Goal: Find contact information: Find contact information

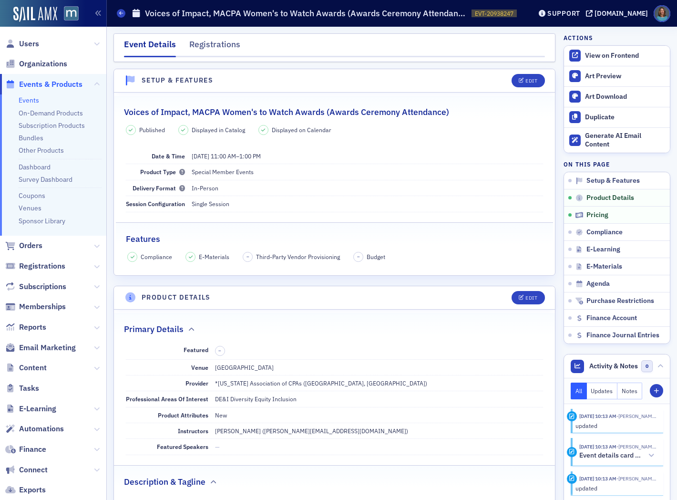
scroll to position [371, 0]
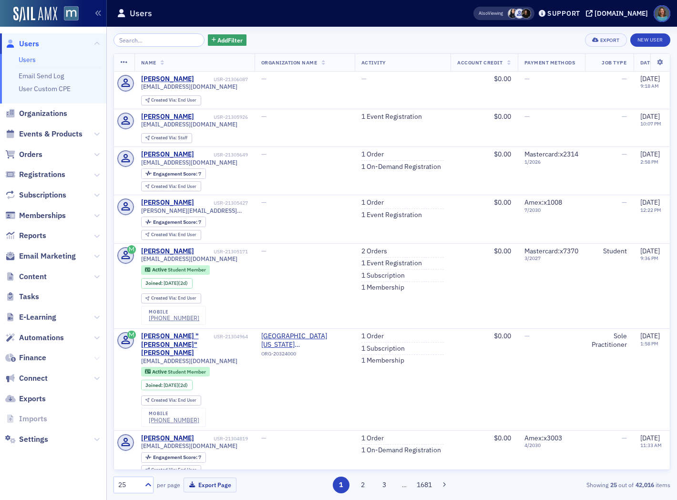
click at [94, 357] on icon at bounding box center [97, 358] width 6 height 6
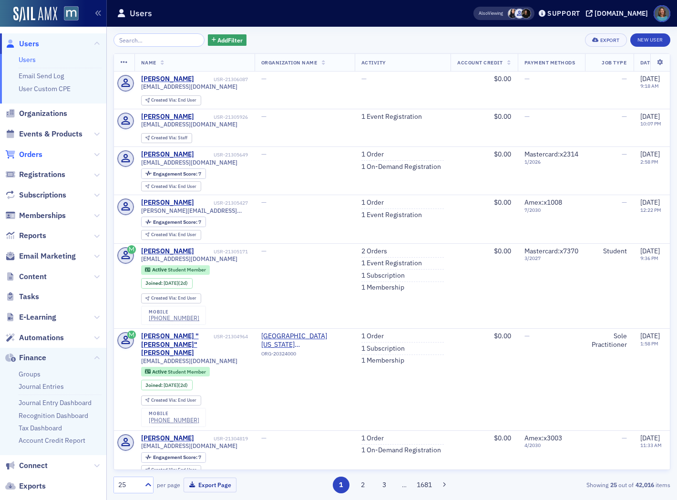
click at [32, 151] on span "Orders" at bounding box center [30, 154] width 23 height 10
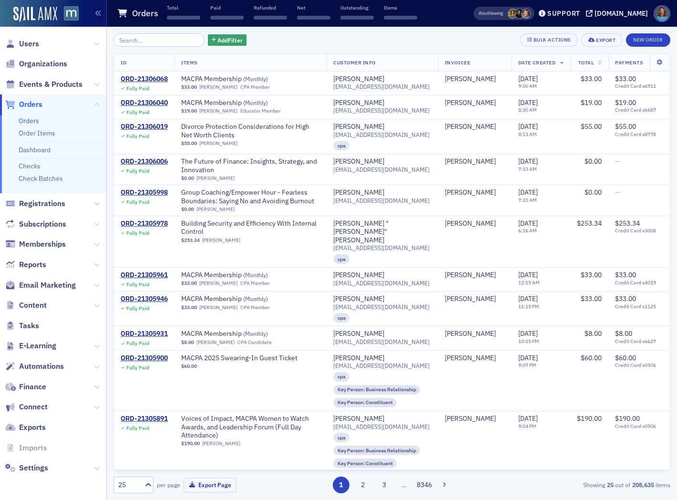
drag, startPoint x: 151, startPoint y: 41, endPoint x: 160, endPoint y: 27, distance: 16.7
click at [153, 41] on input "search" at bounding box center [159, 39] width 91 height 13
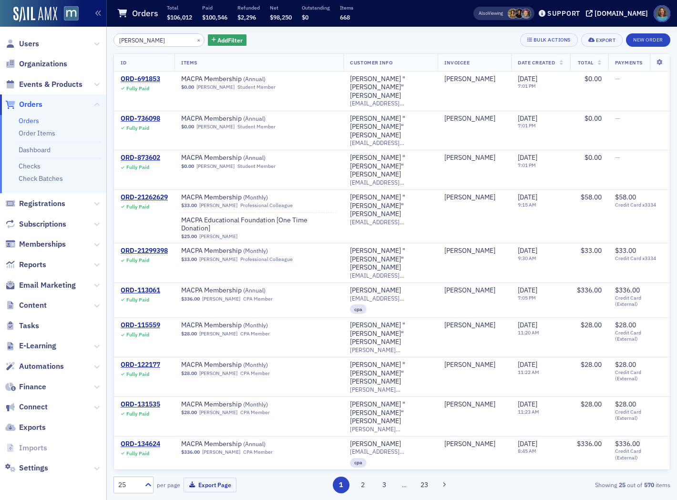
type input "[PERSON_NAME]"
click at [550, 62] on th "Date Created" at bounding box center [540, 63] width 59 height 18
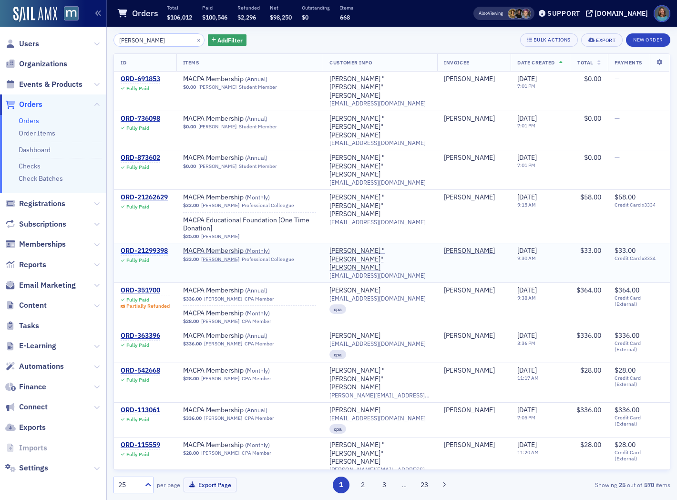
click at [161, 247] on div "ORD-21299398" at bounding box center [144, 251] width 47 height 9
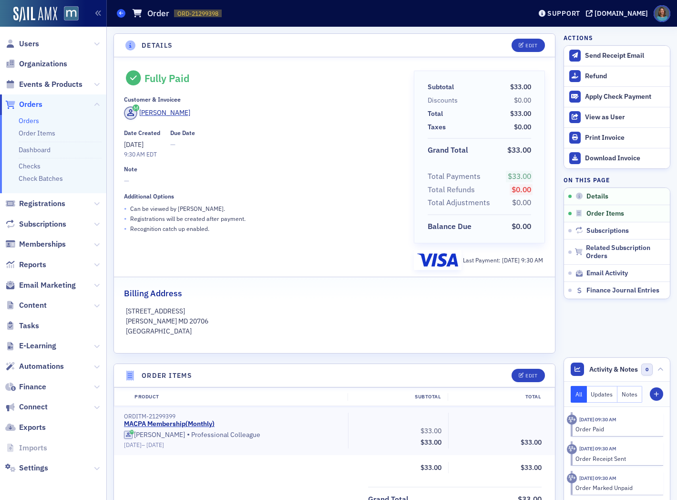
click at [121, 13] on icon at bounding box center [121, 13] width 4 height 4
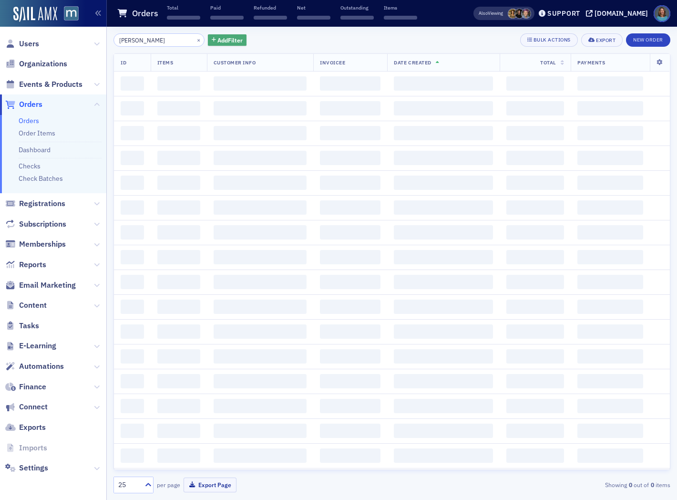
click at [217, 41] on span "Add Filter" at bounding box center [229, 40] width 25 height 9
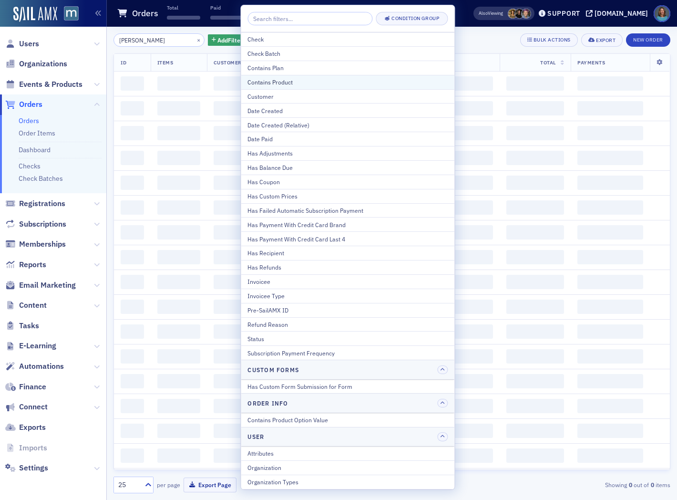
click at [279, 80] on div "Contains Product" at bounding box center [348, 82] width 200 height 9
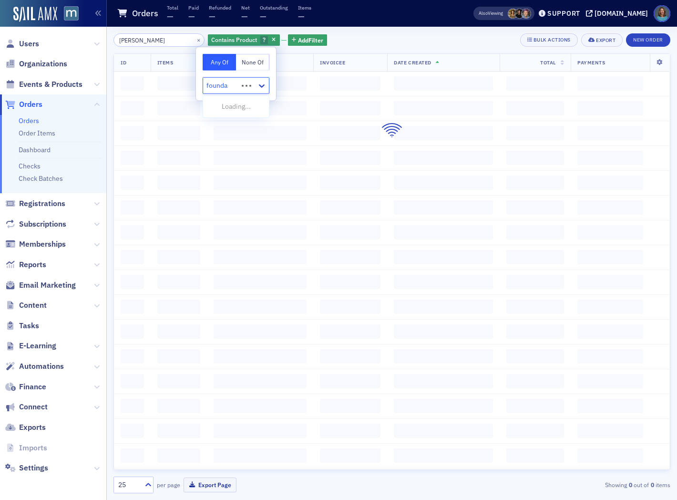
type input "foundat"
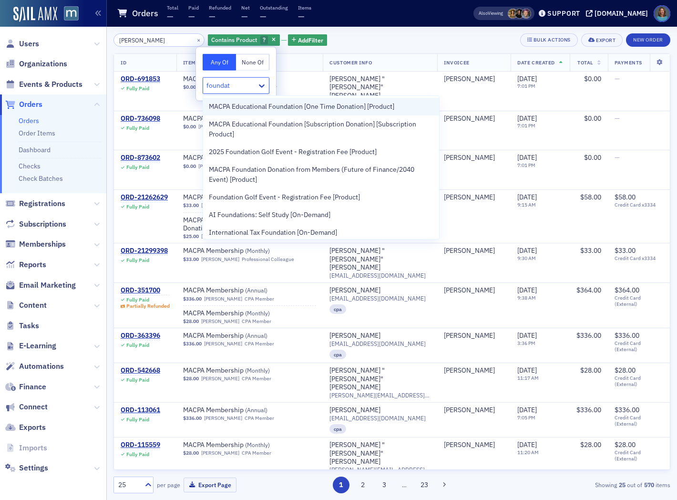
click at [280, 106] on span "MACPA Educational Foundation [One Time Donation] [Product]" at bounding box center [302, 107] width 186 height 10
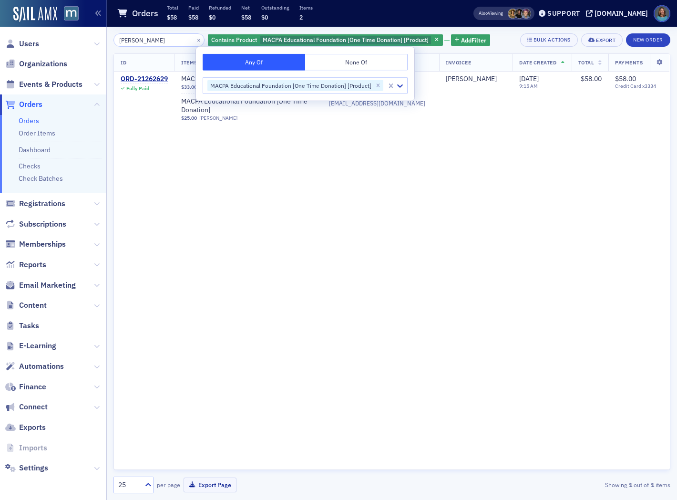
click at [419, 199] on div "ID Items Customer Info Invoicee Date Created Total Payments ORD-21262629 Fully …" at bounding box center [392, 261] width 557 height 416
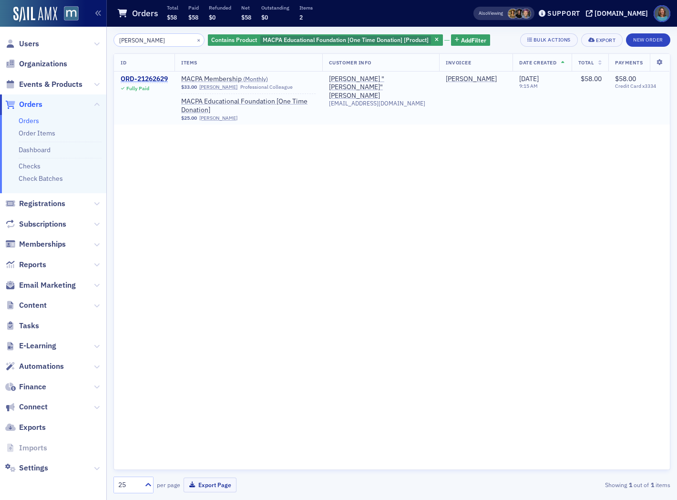
click at [153, 75] on div "ORD-21262629" at bounding box center [144, 79] width 47 height 9
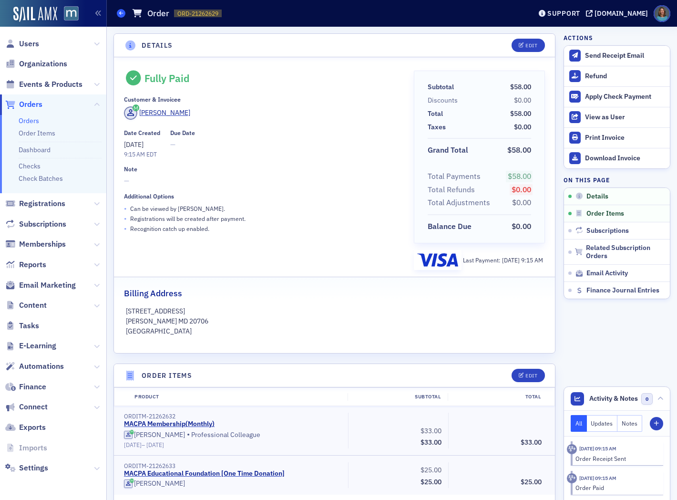
click at [120, 11] on icon at bounding box center [121, 13] width 4 height 4
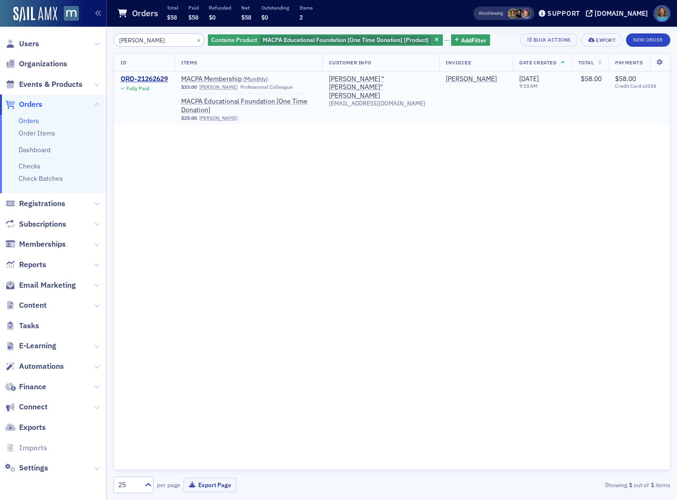
drag, startPoint x: 165, startPoint y: 78, endPoint x: 169, endPoint y: 83, distance: 6.8
click at [165, 79] on div "ORD-21262629" at bounding box center [144, 79] width 47 height 9
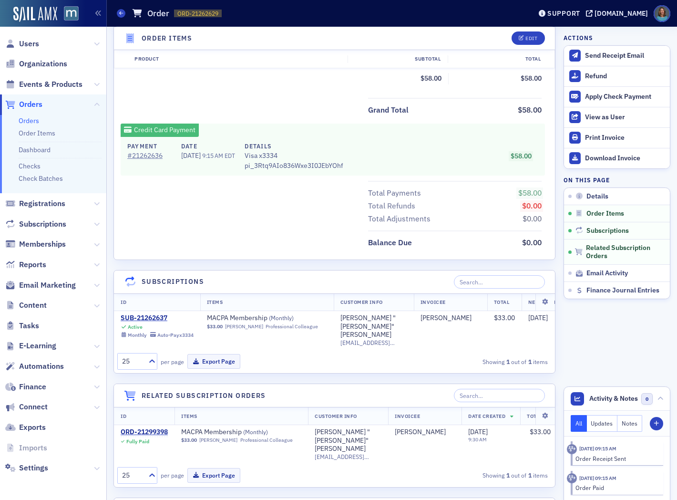
scroll to position [530, 0]
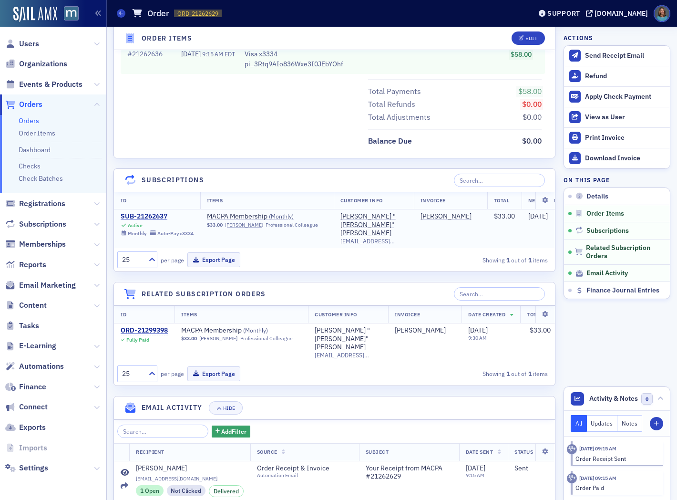
click at [430, 235] on td "[PERSON_NAME]" at bounding box center [450, 228] width 73 height 39
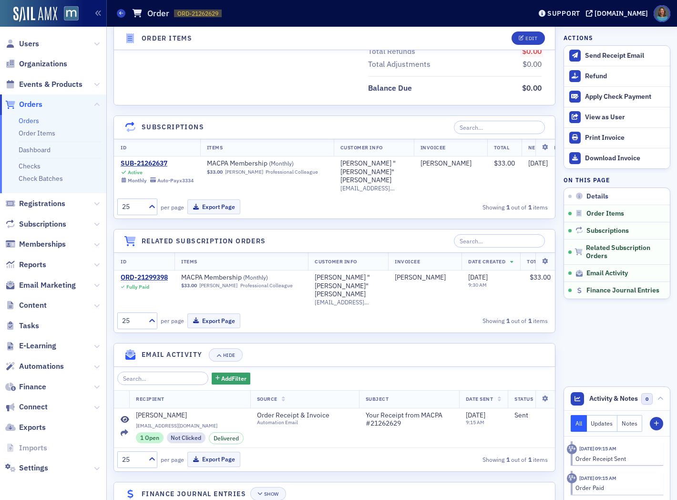
scroll to position [603, 0]
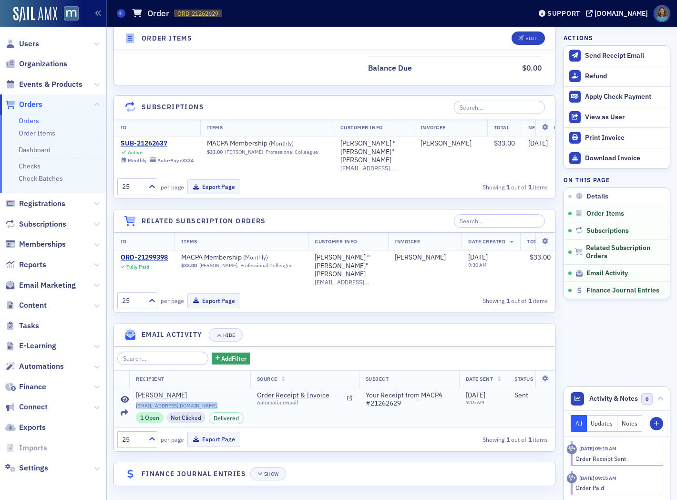
drag, startPoint x: 210, startPoint y: 396, endPoint x: 135, endPoint y: 398, distance: 75.4
click at [135, 398] on td "[PERSON_NAME] [PERSON_NAME][EMAIL_ADDRESS][DOMAIN_NAME] 1 Open Not Clicked Deli…" at bounding box center [189, 408] width 121 height 40
copy span "[EMAIL_ADDRESS][DOMAIN_NAME]"
click at [167, 403] on span "[EMAIL_ADDRESS][DOMAIN_NAME]" at bounding box center [190, 406] width 108 height 6
click at [166, 403] on span "[EMAIL_ADDRESS][DOMAIN_NAME]" at bounding box center [190, 406] width 108 height 6
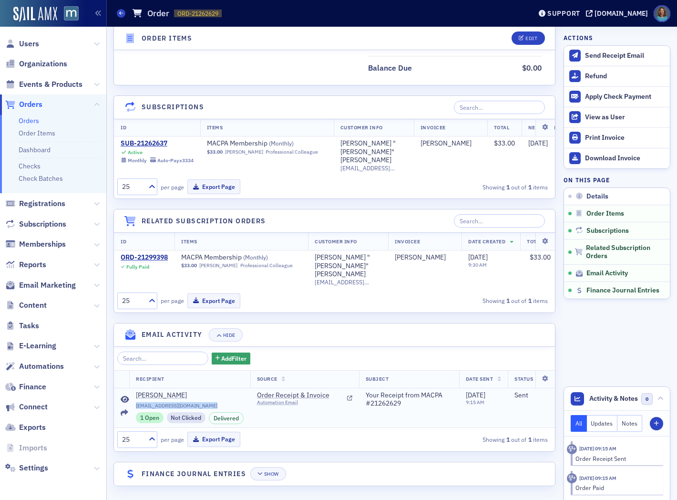
drag, startPoint x: 134, startPoint y: 395, endPoint x: 207, endPoint y: 398, distance: 73.0
click at [207, 398] on td "[PERSON_NAME] [PERSON_NAME][EMAIL_ADDRESS][DOMAIN_NAME] 1 Open Not Clicked Deli…" at bounding box center [189, 408] width 121 height 40
copy span "[EMAIL_ADDRESS][DOMAIN_NAME]"
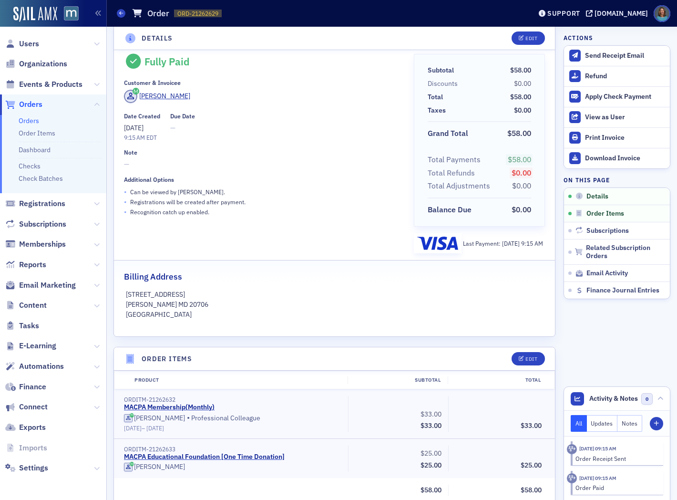
scroll to position [0, 0]
